Goal: Information Seeking & Learning: Learn about a topic

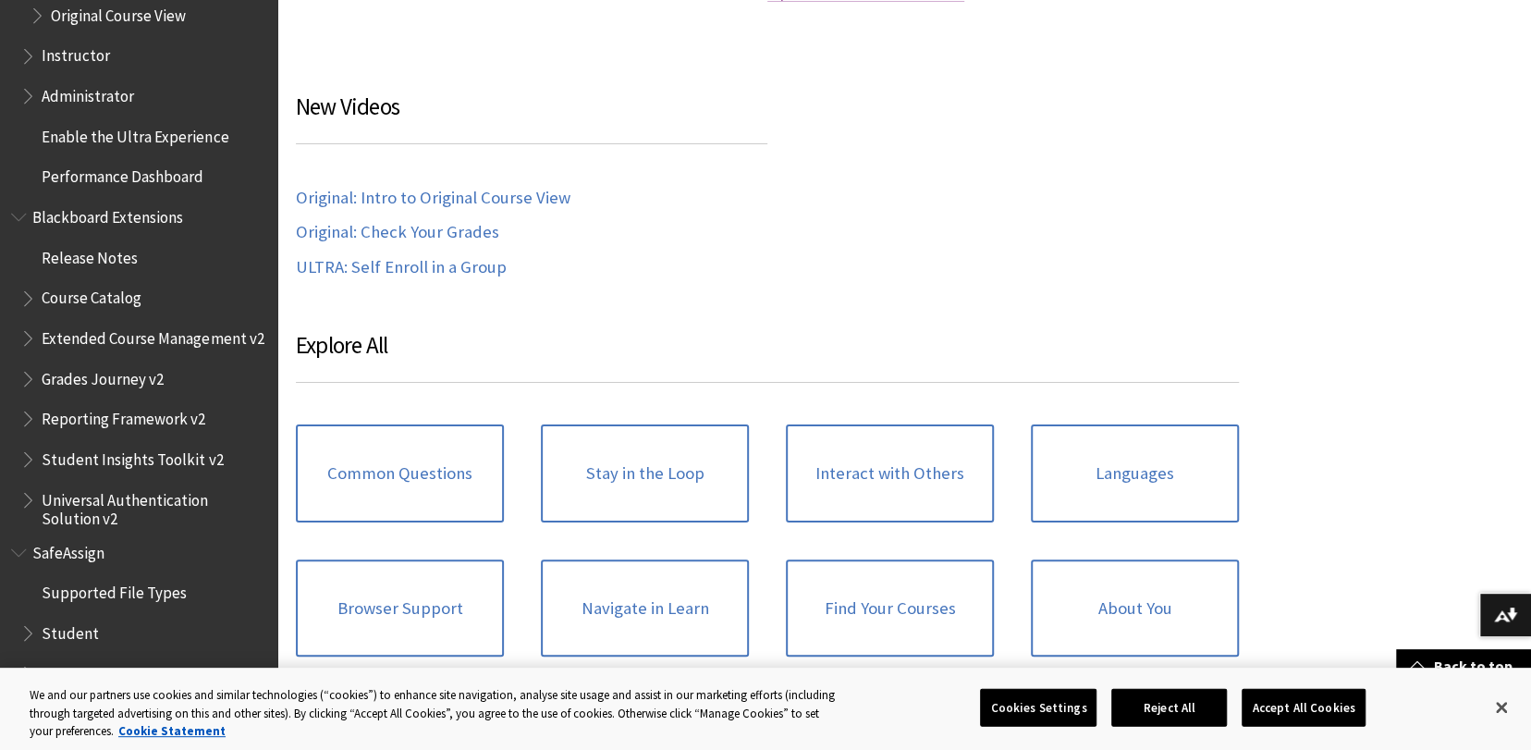
scroll to position [1664, 0]
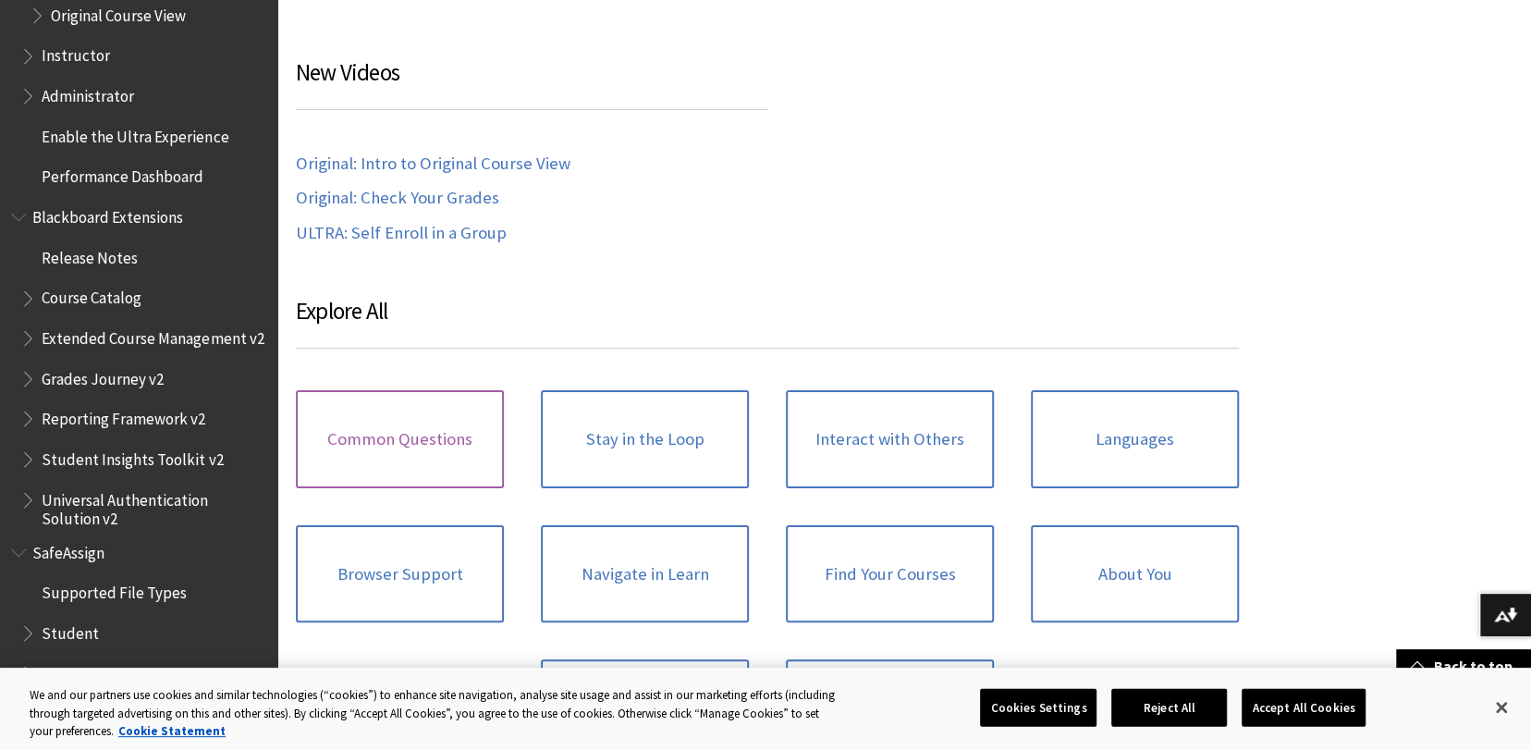
click at [401, 449] on link "Common Questions" at bounding box center [400, 439] width 208 height 98
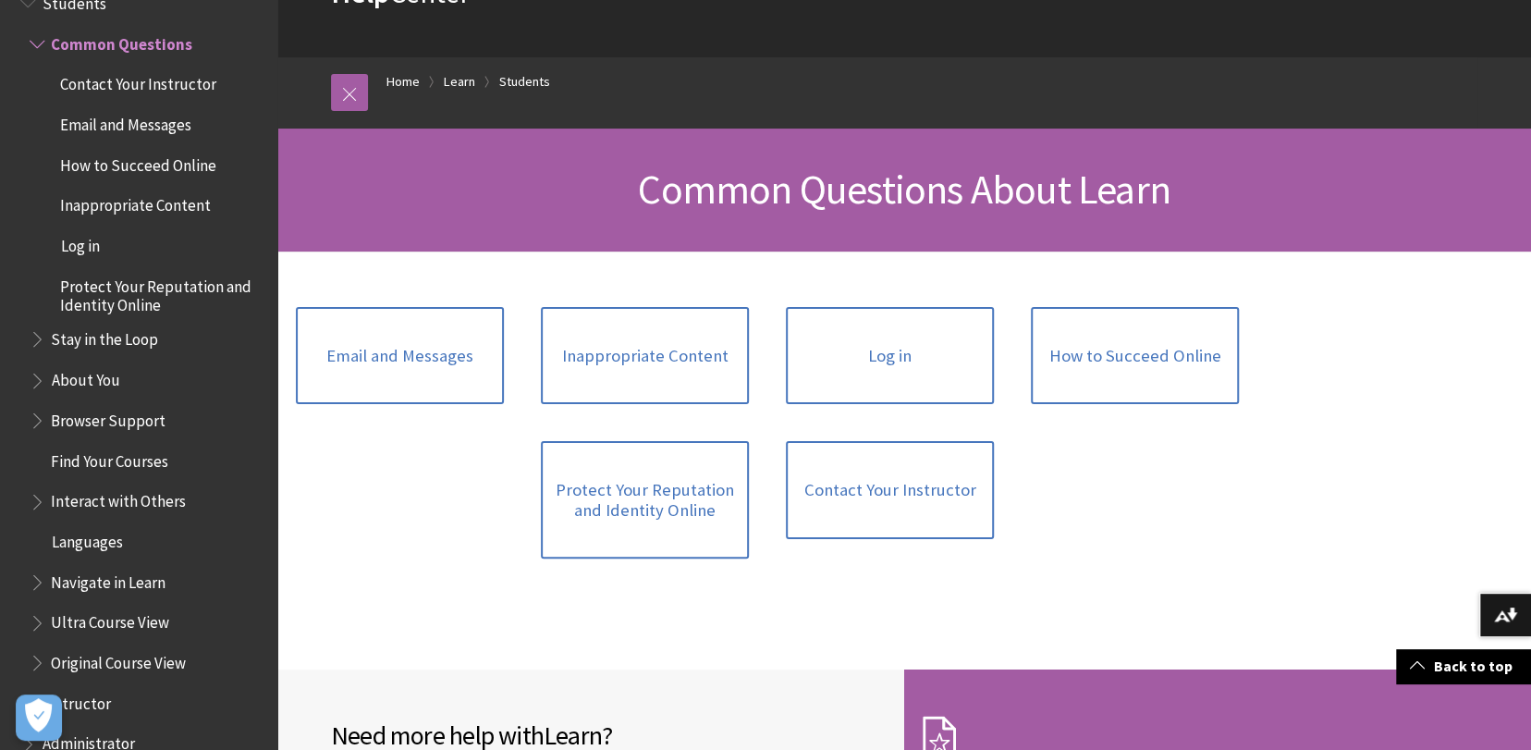
scroll to position [12, 0]
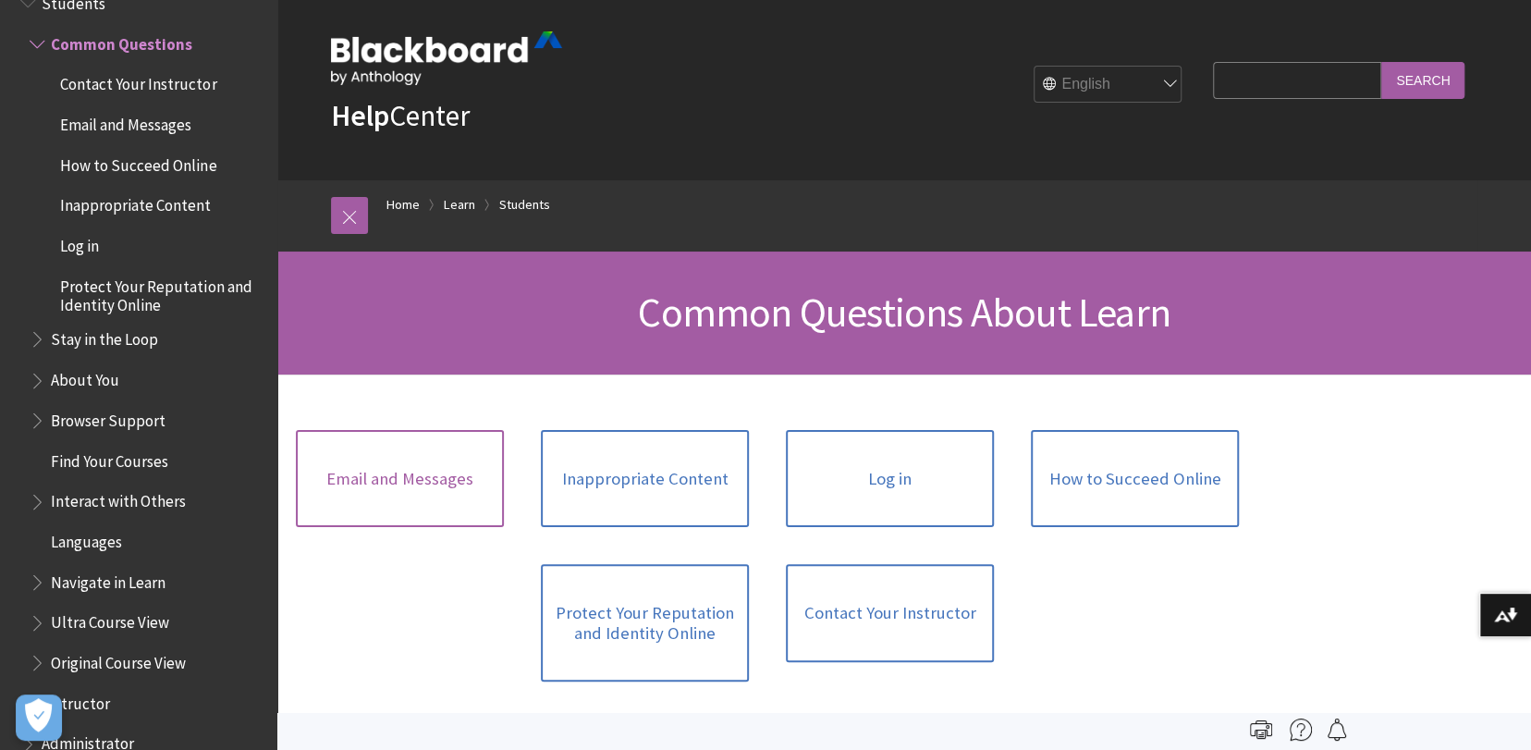
click at [437, 473] on link "Email and Messages" at bounding box center [400, 479] width 208 height 98
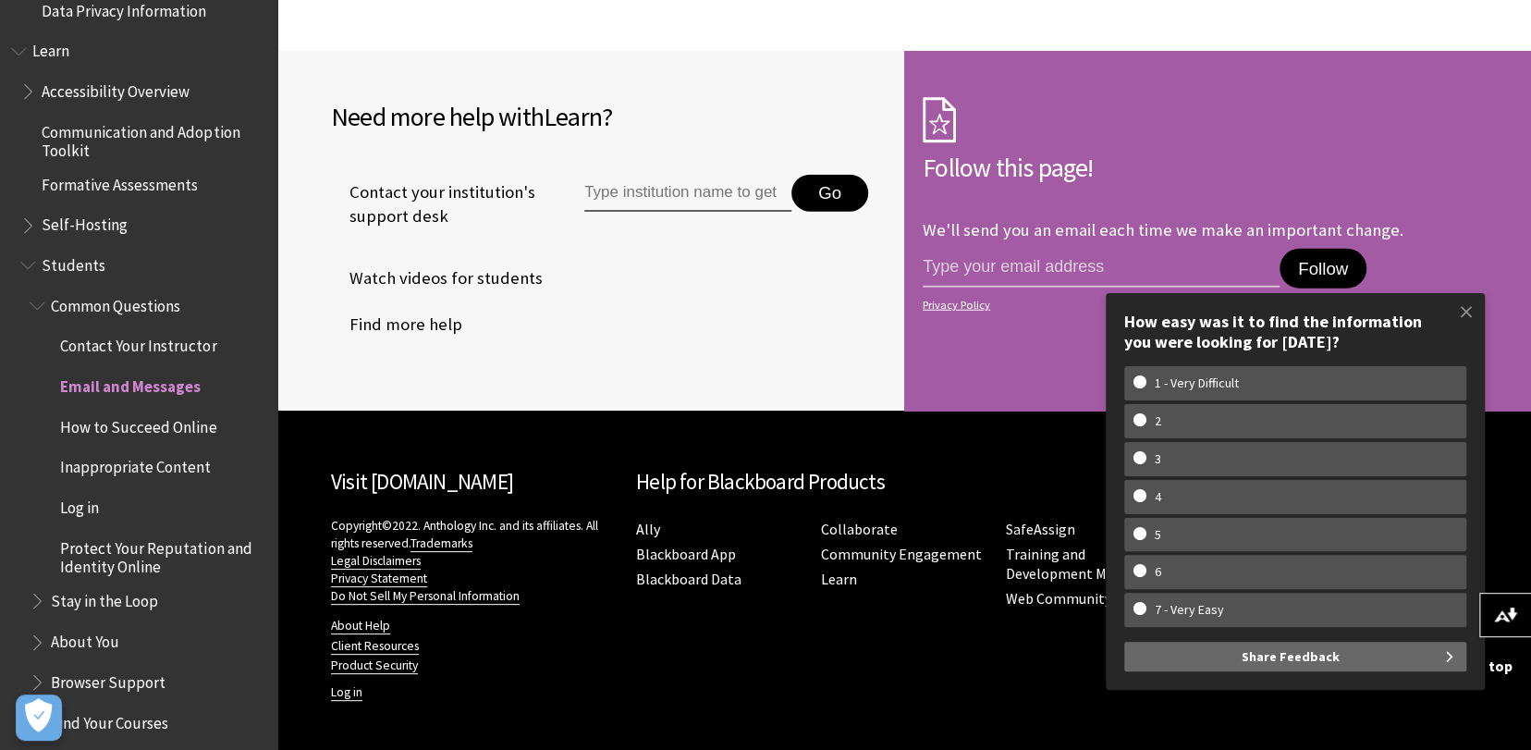
scroll to position [1554, 0]
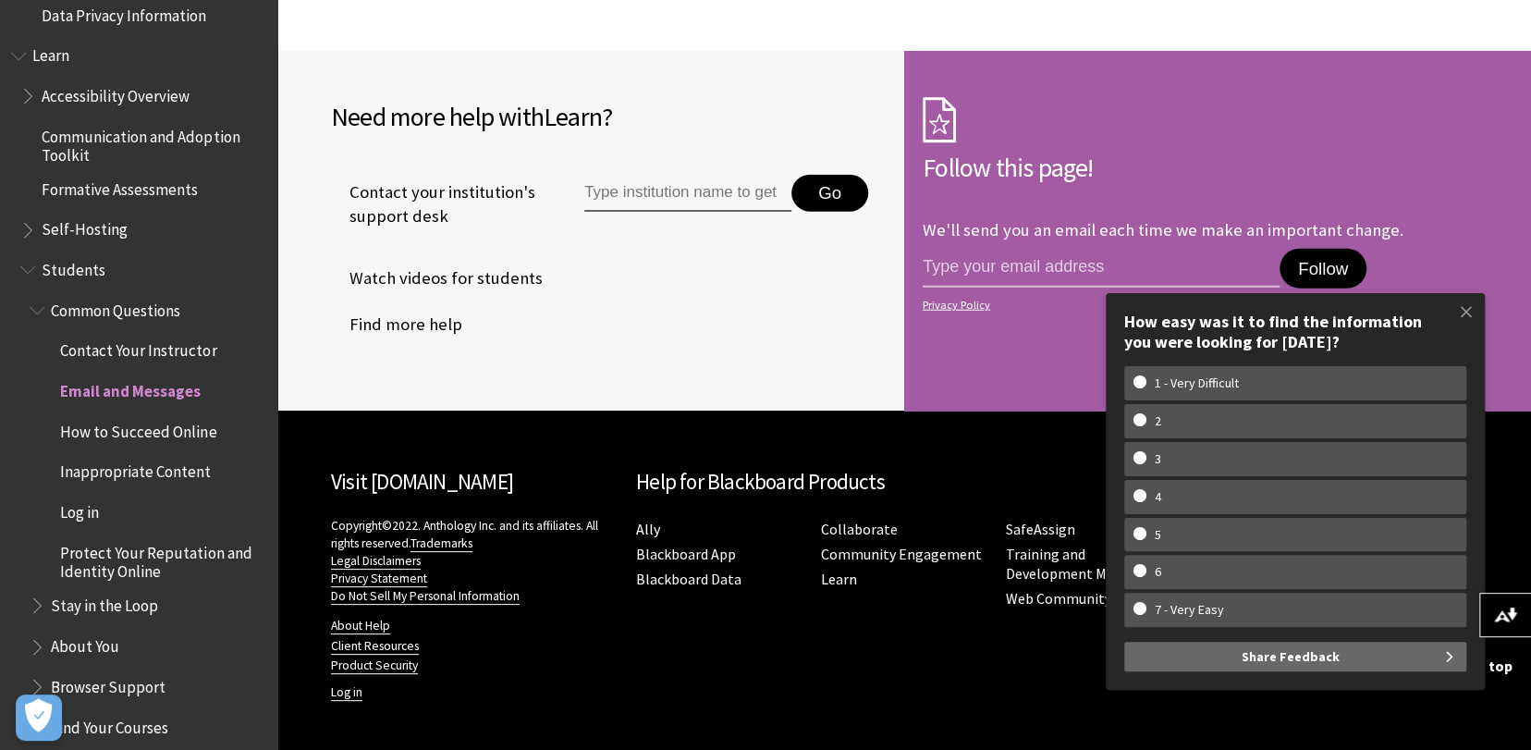
click at [154, 184] on span "Formative Assessments" at bounding box center [120, 186] width 156 height 25
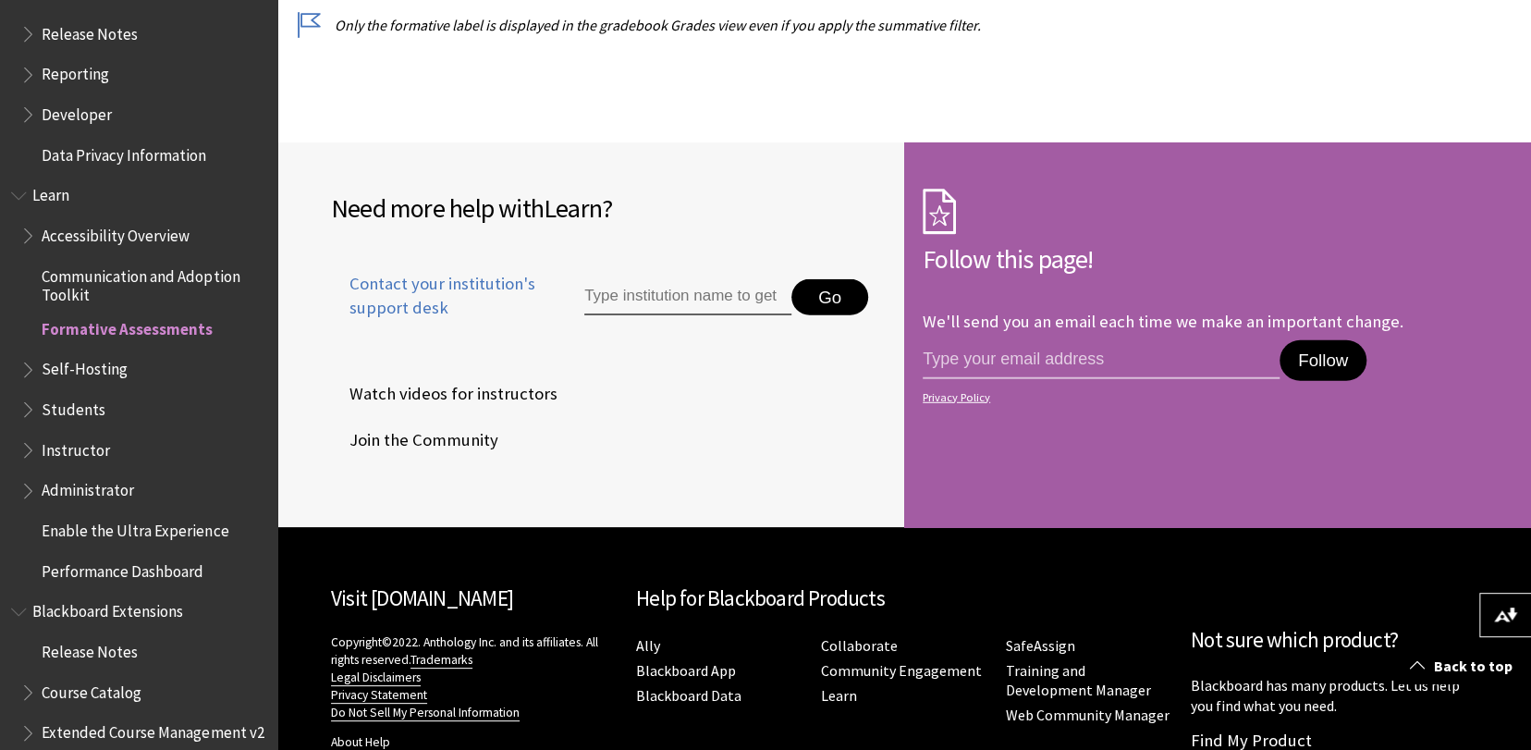
scroll to position [1331, 0]
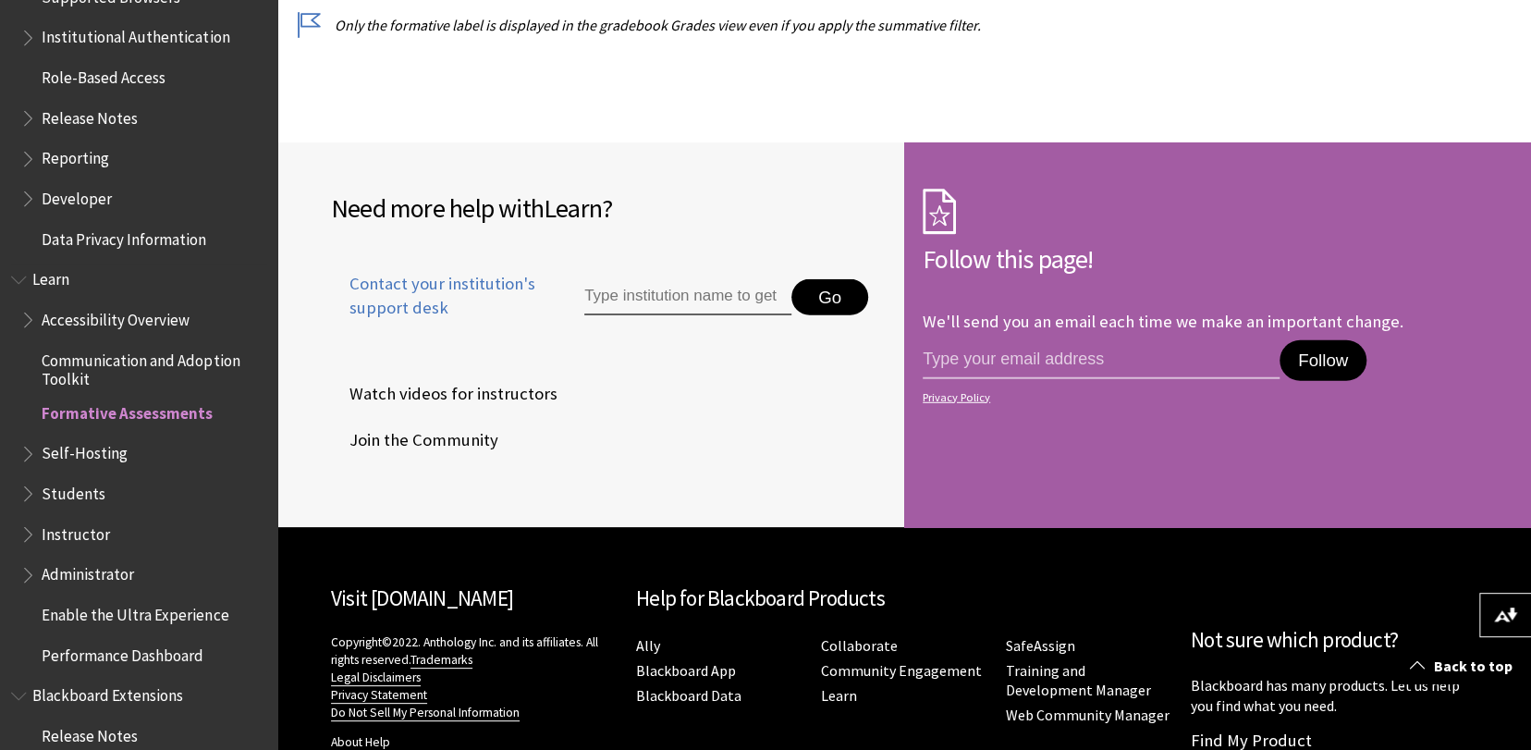
click at [165, 310] on span "Accessibility Overview" at bounding box center [116, 316] width 148 height 25
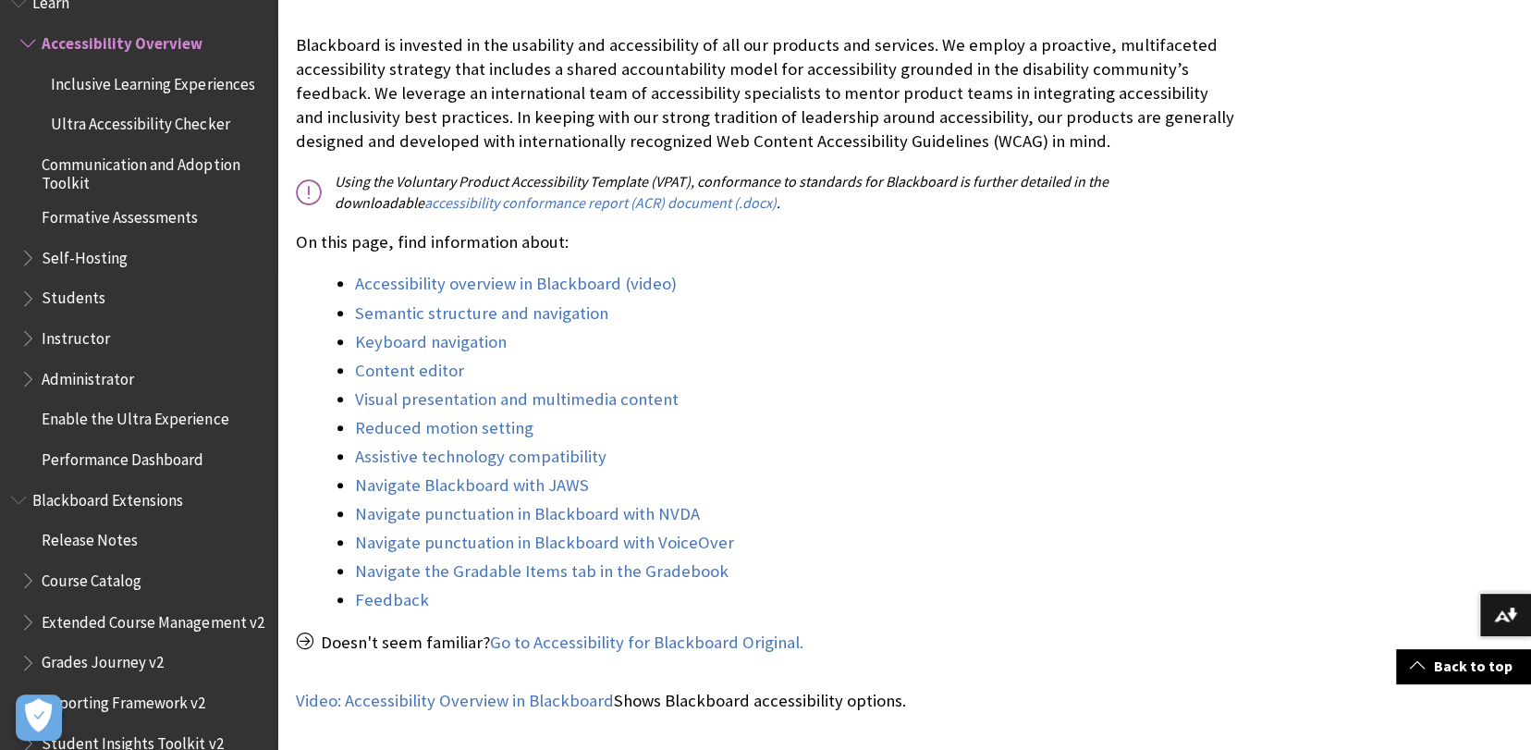
scroll to position [1422, 0]
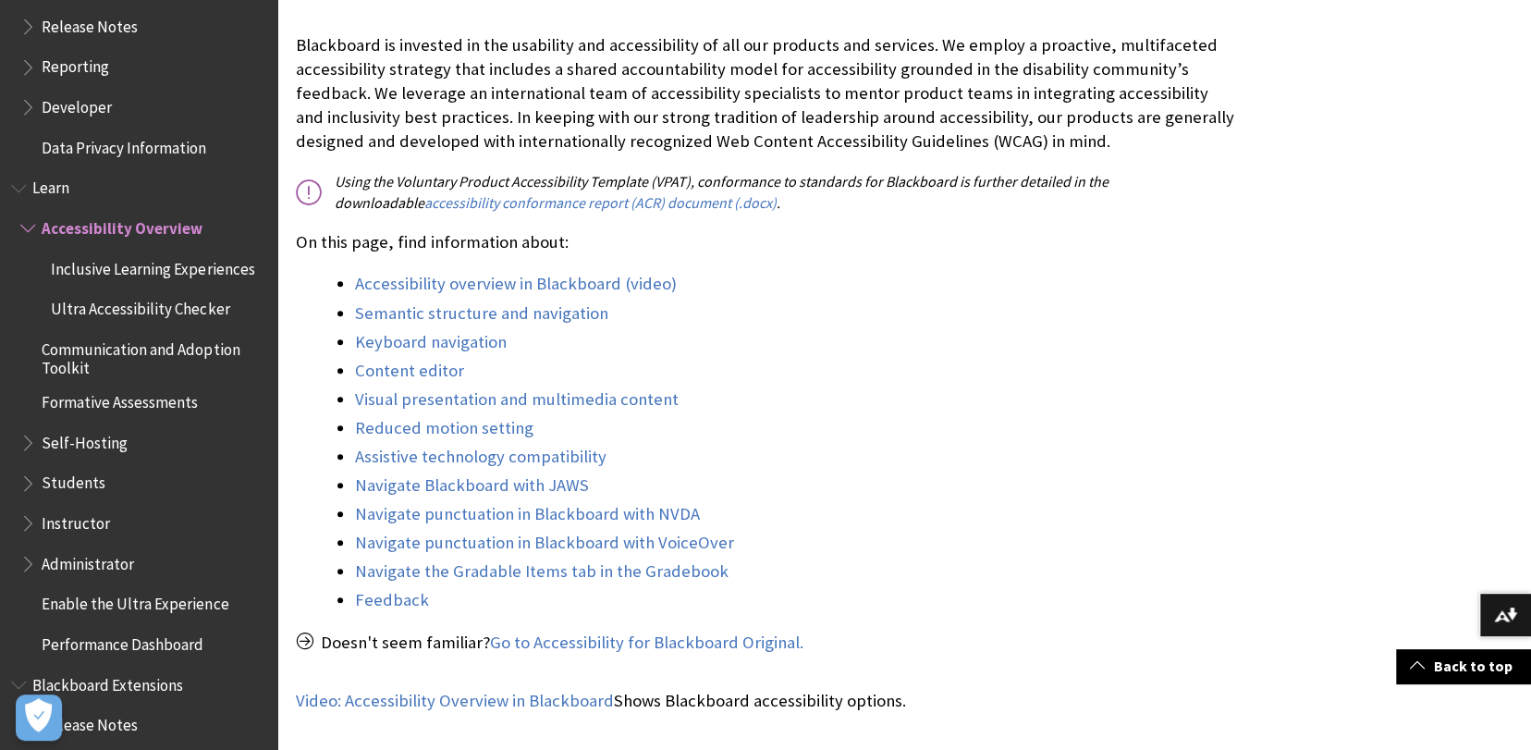
click at [62, 187] on span "Learn" at bounding box center [50, 185] width 37 height 25
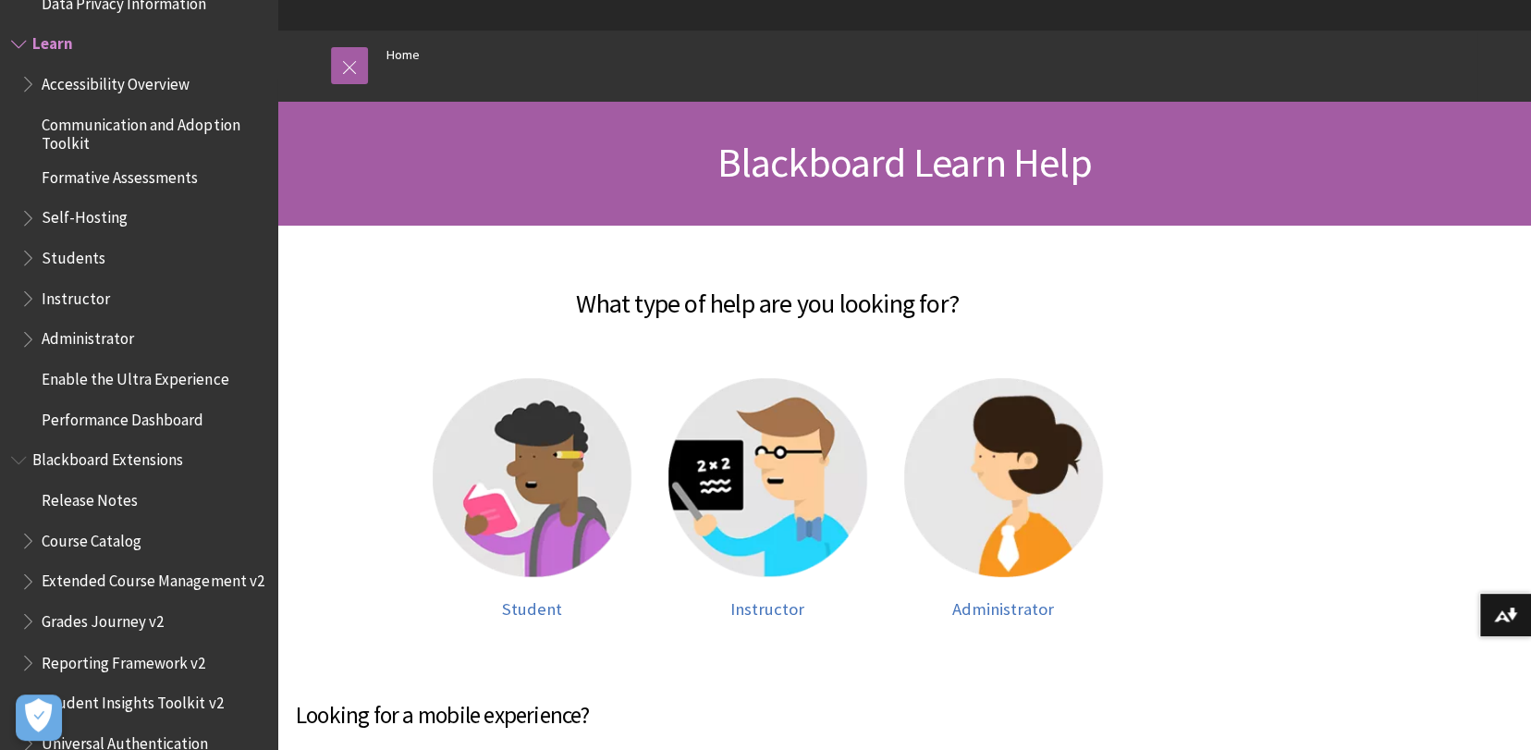
scroll to position [277, 0]
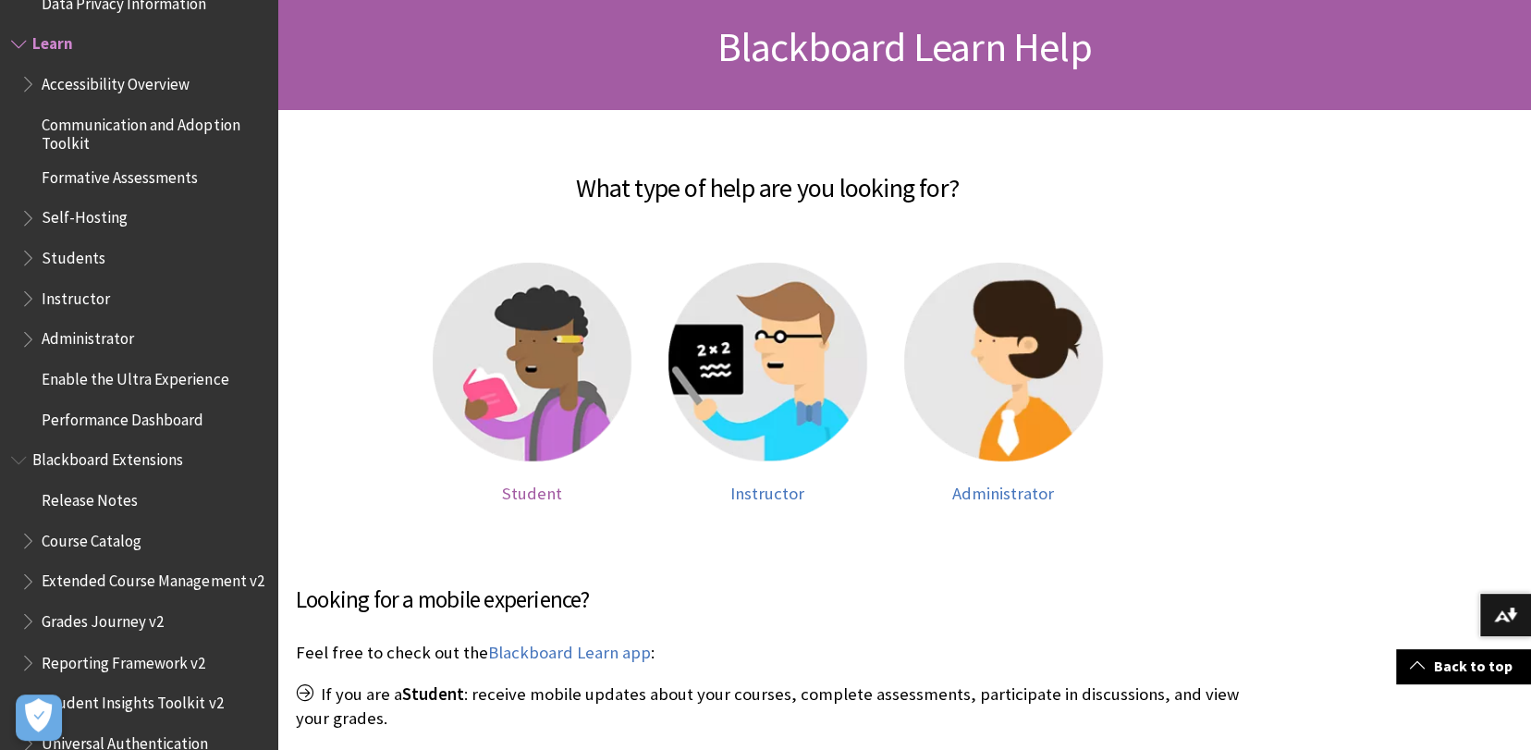
click at [548, 495] on span "Student" at bounding box center [532, 493] width 60 height 21
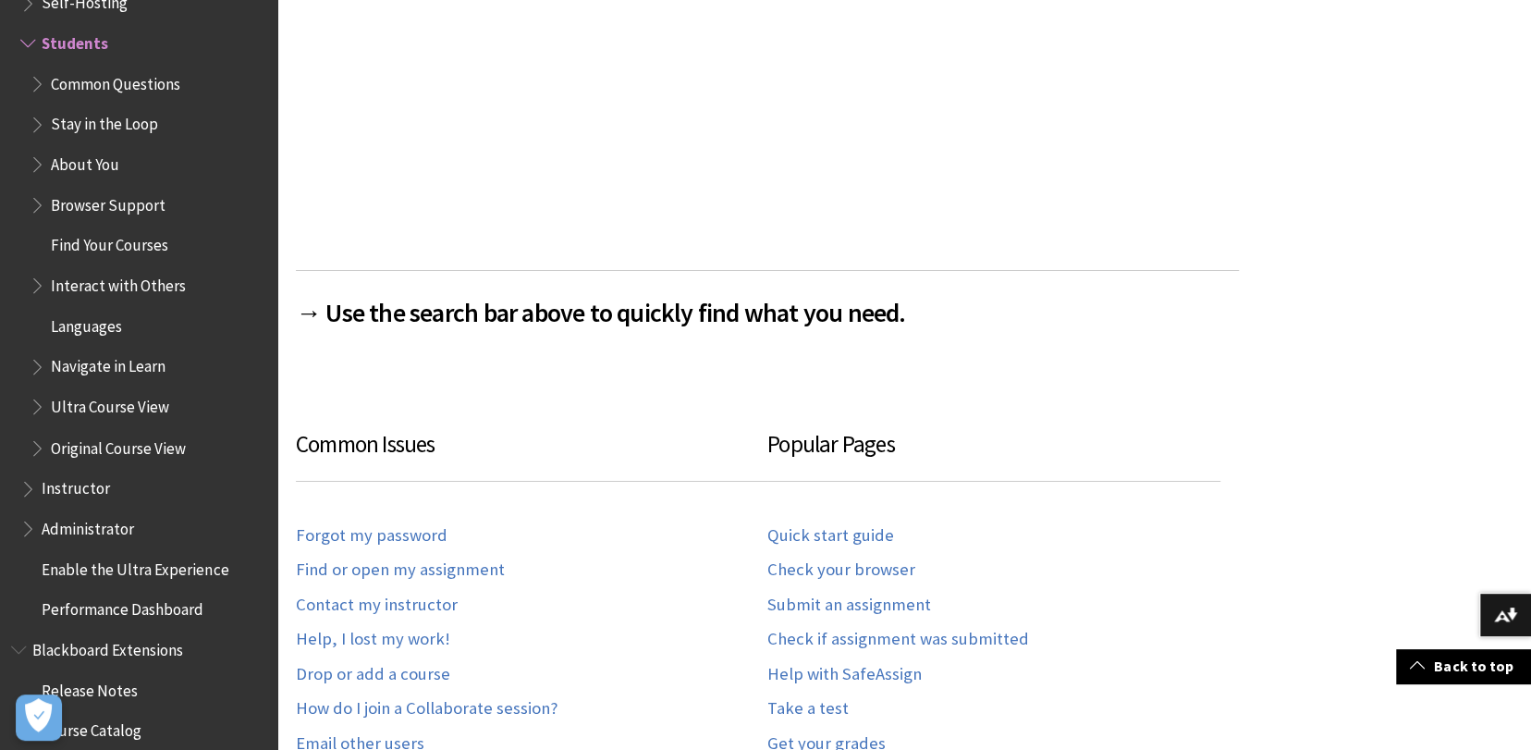
scroll to position [925, 0]
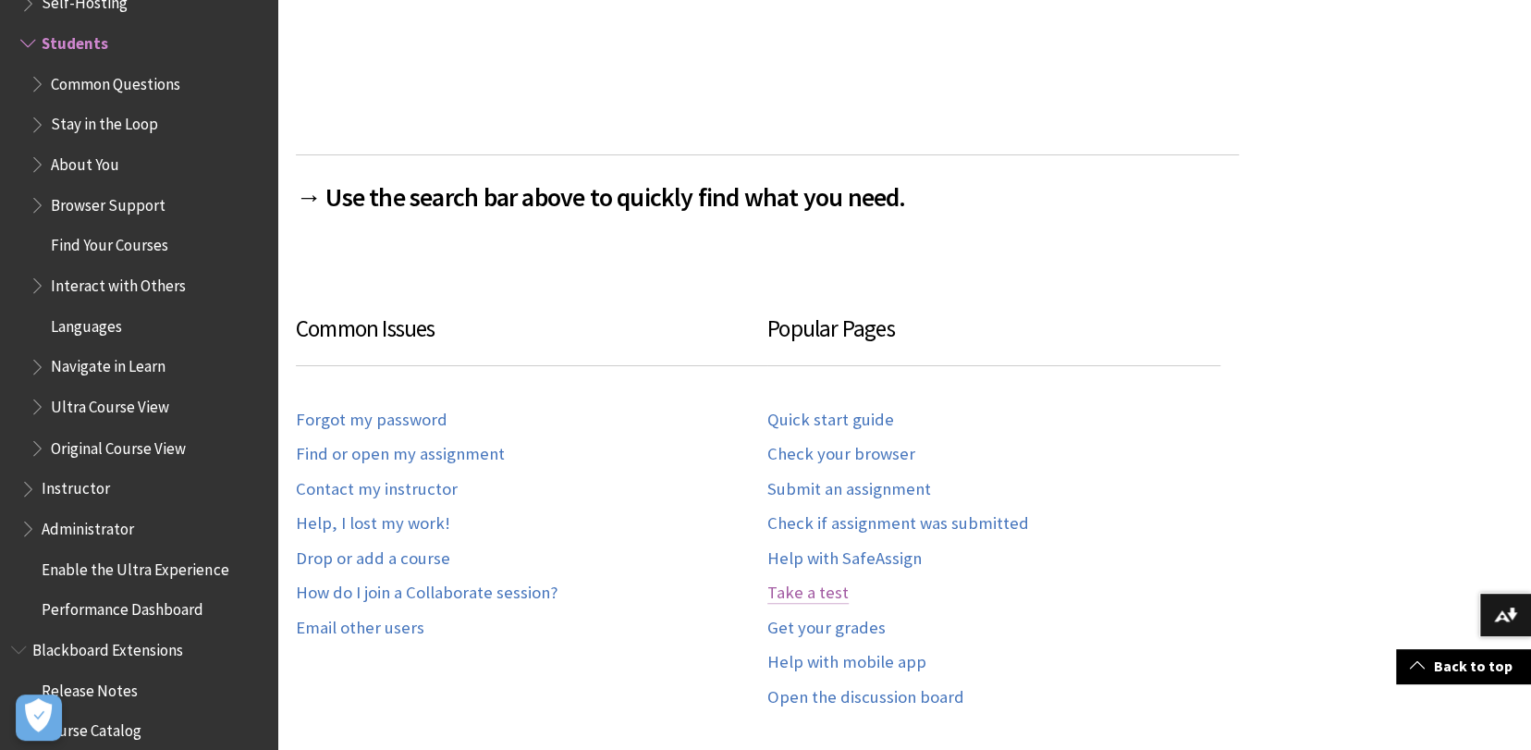
click at [812, 597] on link "Take a test" at bounding box center [808, 593] width 81 height 21
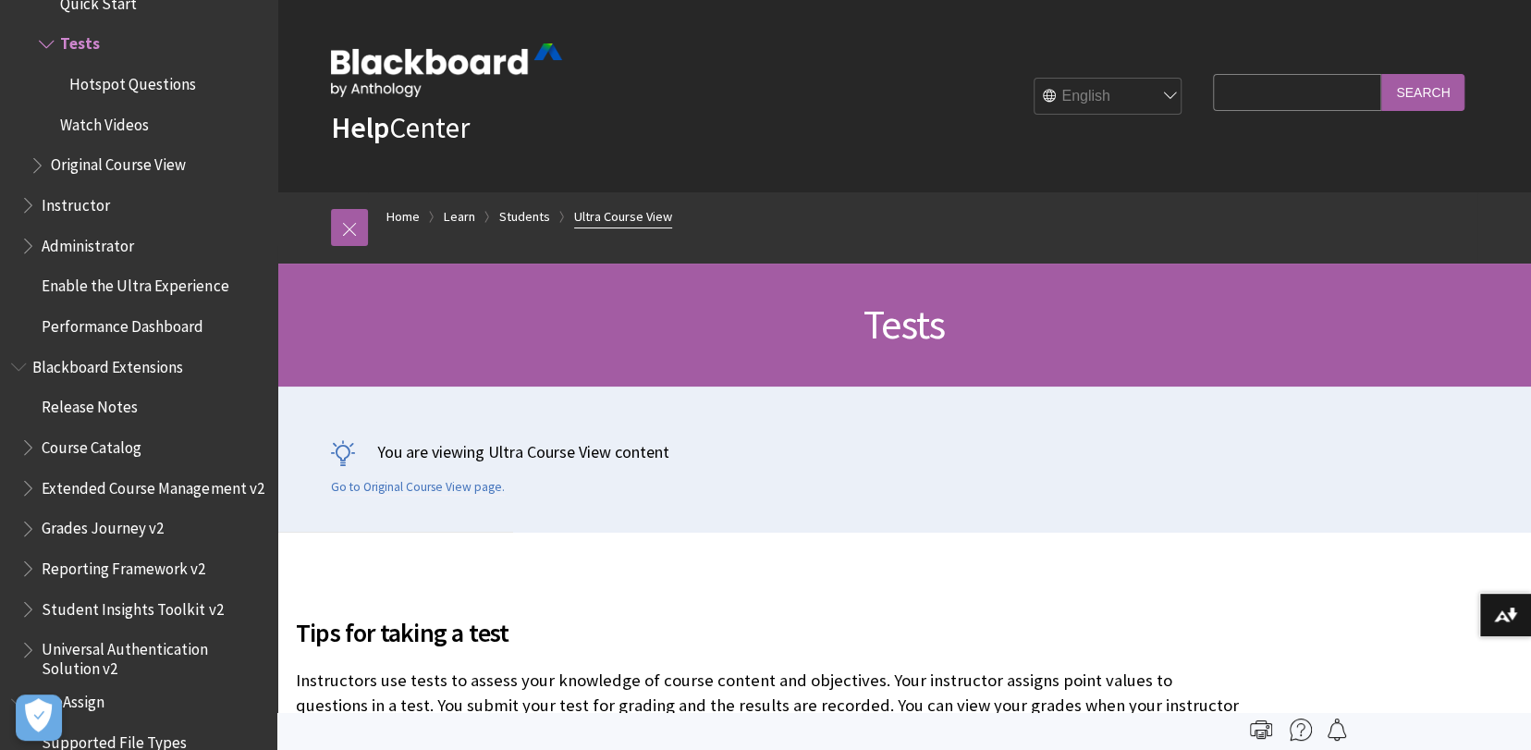
click at [636, 221] on link "Ultra Course View" at bounding box center [623, 216] width 98 height 23
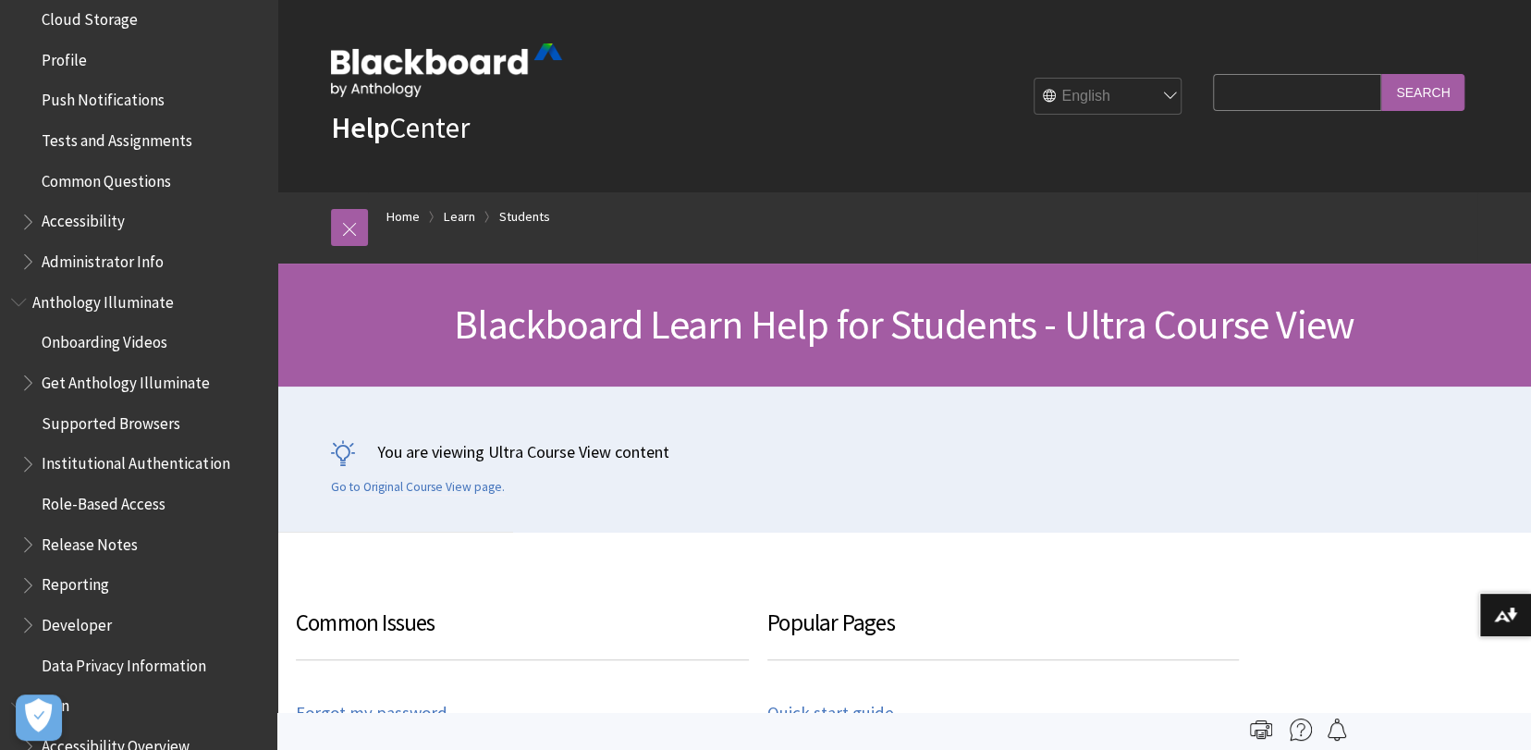
scroll to position [757, 0]
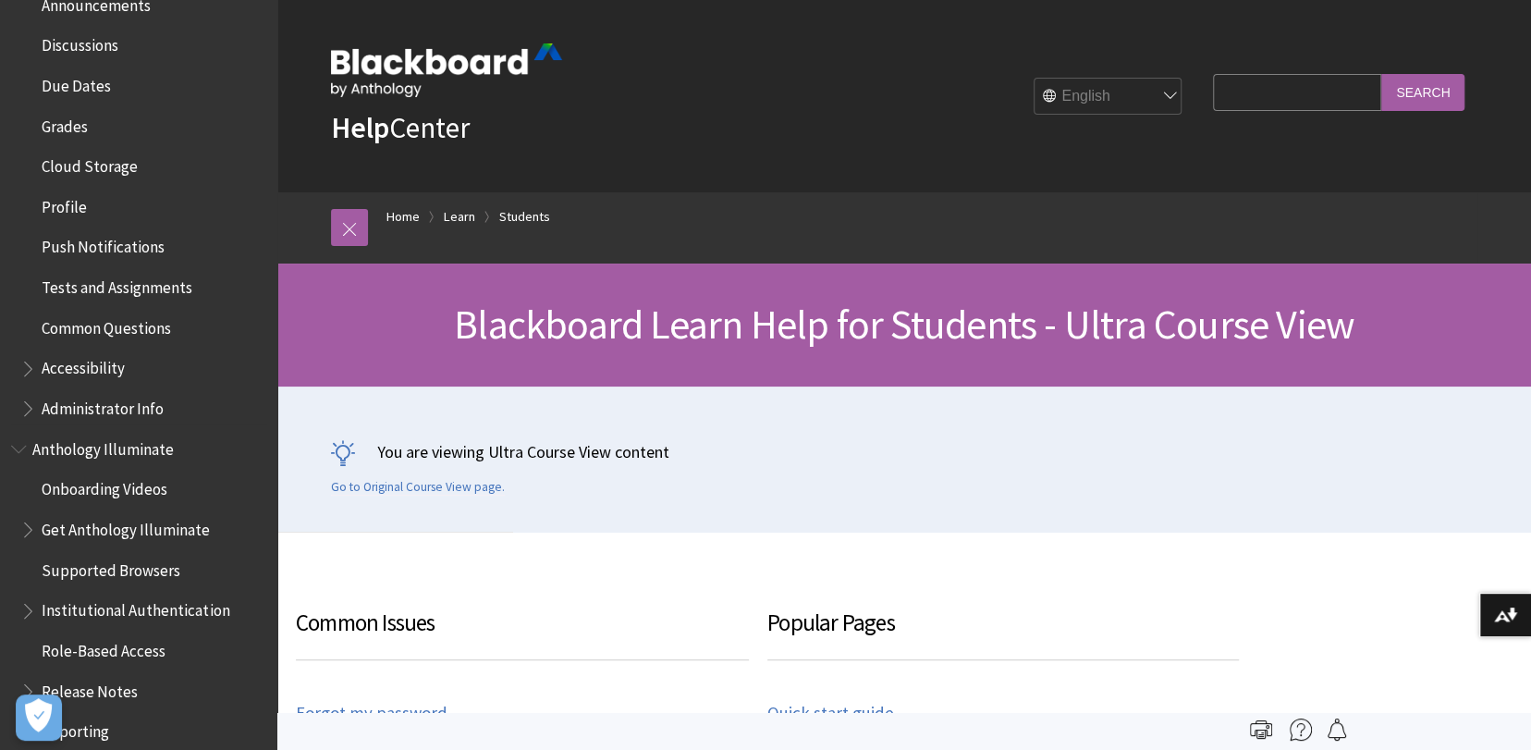
click at [155, 286] on span "Tests and Assignments" at bounding box center [117, 284] width 151 height 25
